Goal: Task Accomplishment & Management: Manage account settings

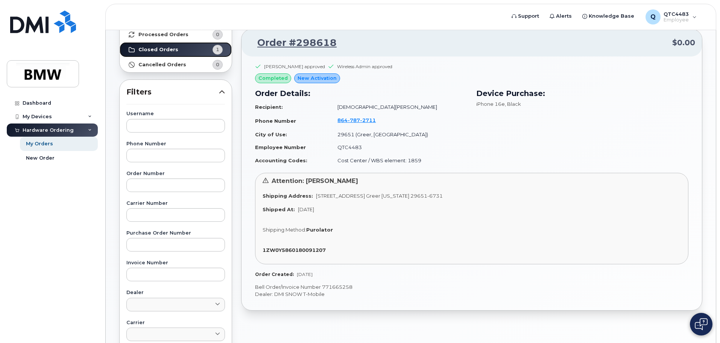
scroll to position [75, 0]
click at [697, 324] on img at bounding box center [701, 324] width 13 height 12
click at [542, 104] on div "iPhone 16e , Black" at bounding box center [582, 103] width 212 height 7
click at [702, 325] on img at bounding box center [701, 324] width 8 height 12
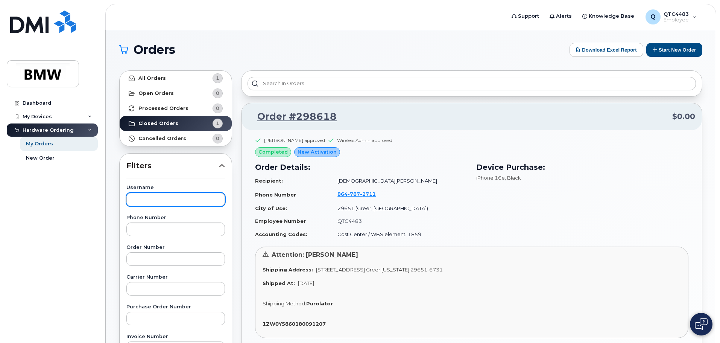
scroll to position [0, 0]
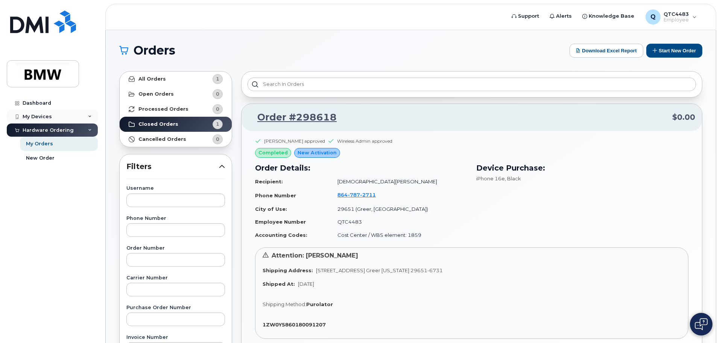
click at [47, 118] on div "My Devices" at bounding box center [37, 117] width 29 height 6
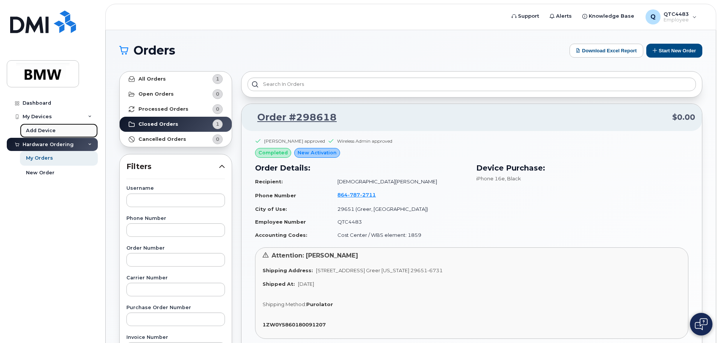
click at [50, 130] on div "Add Device" at bounding box center [41, 130] width 30 height 7
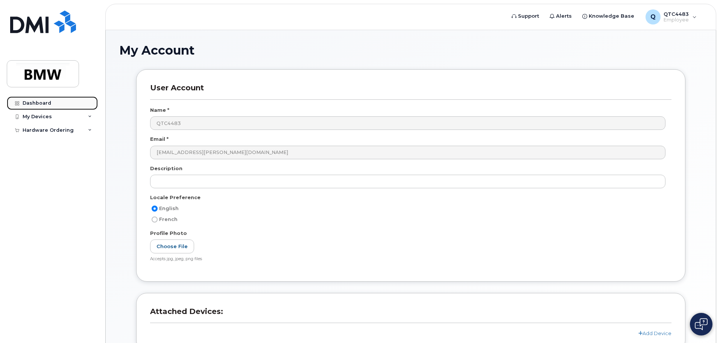
click at [51, 105] on link "Dashboard" at bounding box center [52, 103] width 91 height 14
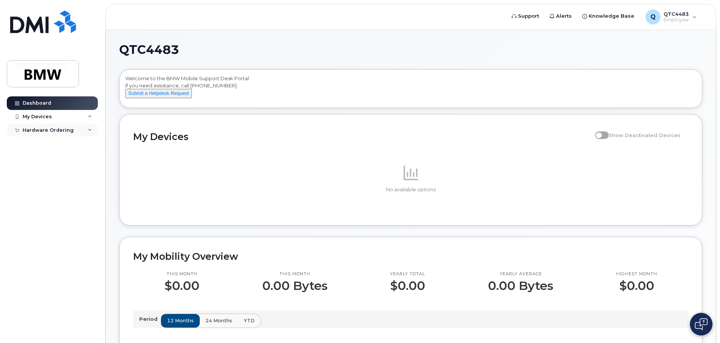
click at [64, 132] on div "Hardware Ordering" at bounding box center [48, 130] width 51 height 6
click at [58, 146] on link "My Orders" at bounding box center [59, 144] width 78 height 14
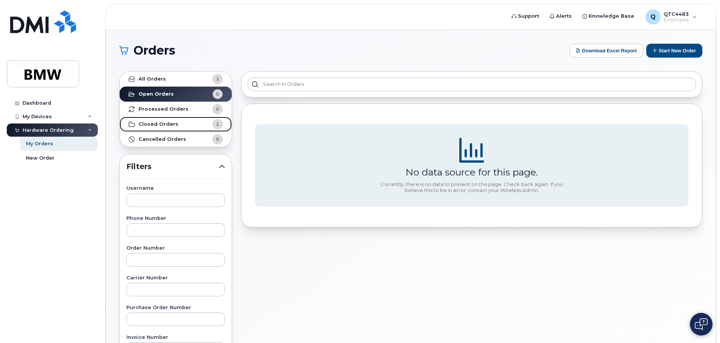
click at [178, 123] on link "Closed Orders 1" at bounding box center [176, 124] width 112 height 15
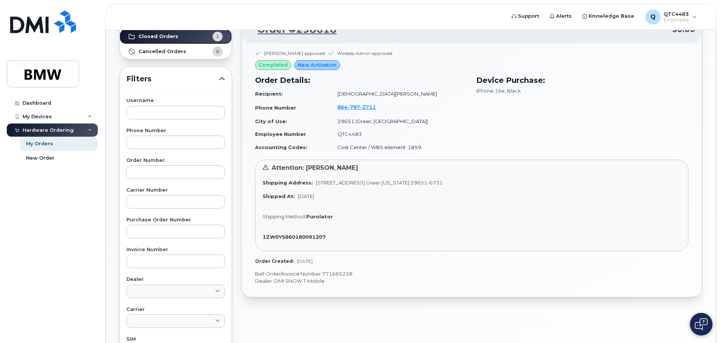
scroll to position [75, 0]
